Goal: Transaction & Acquisition: Purchase product/service

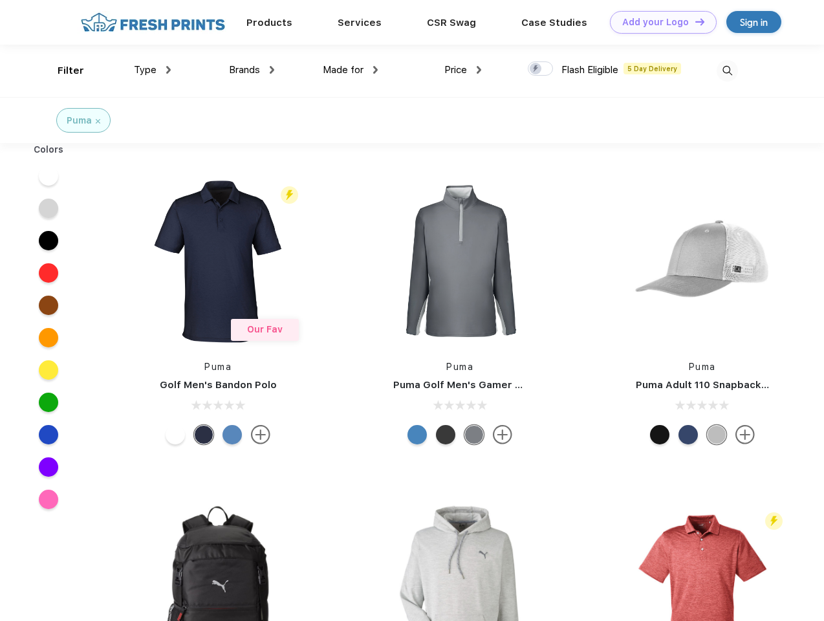
click at [658, 22] on link "Add your Logo Design Tool" at bounding box center [663, 22] width 107 height 23
click at [0, 0] on div "Design Tool" at bounding box center [0, 0] width 0 height 0
click at [694, 21] on link "Add your Logo Design Tool" at bounding box center [663, 22] width 107 height 23
click at [62, 70] on div "Filter" at bounding box center [71, 70] width 27 height 15
click at [153, 70] on span "Type" at bounding box center [145, 70] width 23 height 12
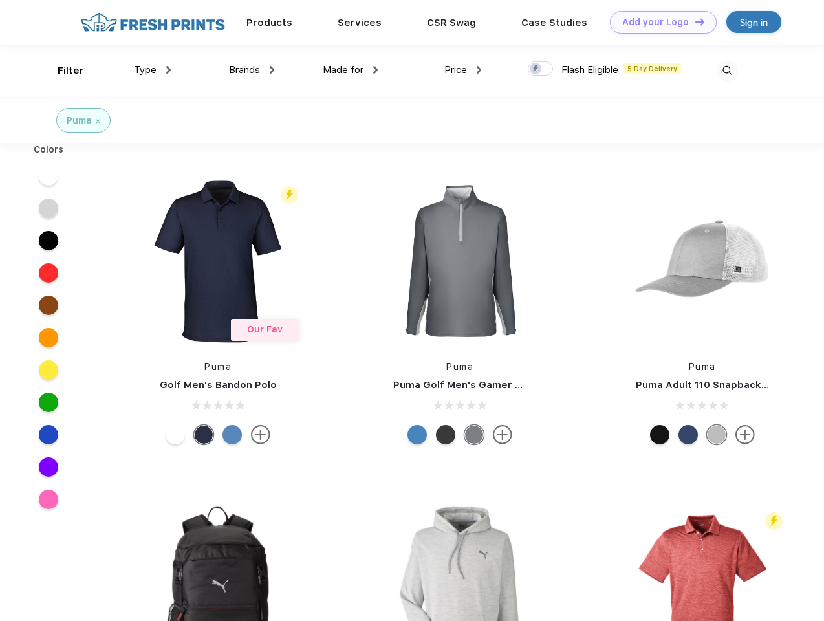
click at [252, 70] on span "Brands" at bounding box center [244, 70] width 31 height 12
click at [350, 70] on span "Made for" at bounding box center [343, 70] width 41 height 12
click at [463, 70] on span "Price" at bounding box center [455, 70] width 23 height 12
click at [541, 69] on div at bounding box center [540, 68] width 25 height 14
click at [536, 69] on input "checkbox" at bounding box center [532, 65] width 8 height 8
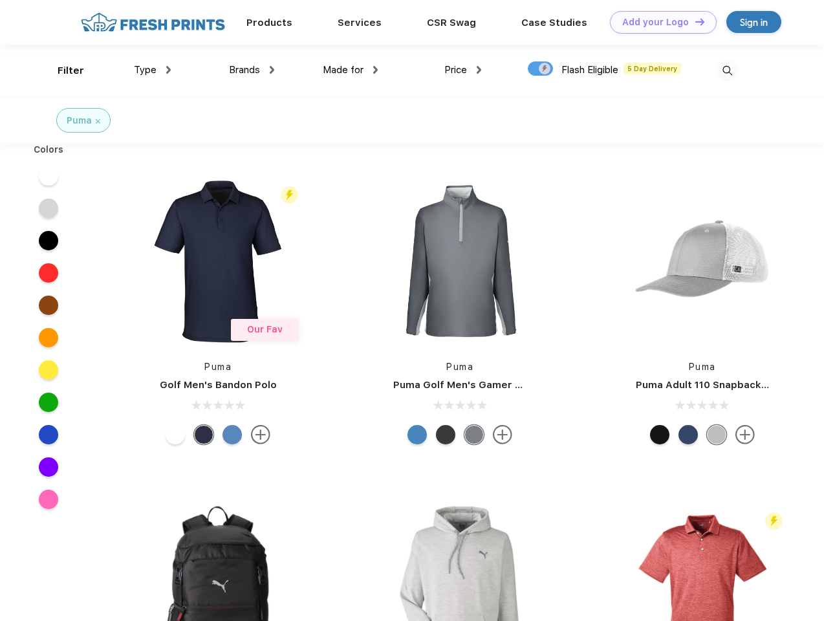
click at [727, 70] on img at bounding box center [726, 70] width 21 height 21
